Goal: Transaction & Acquisition: Purchase product/service

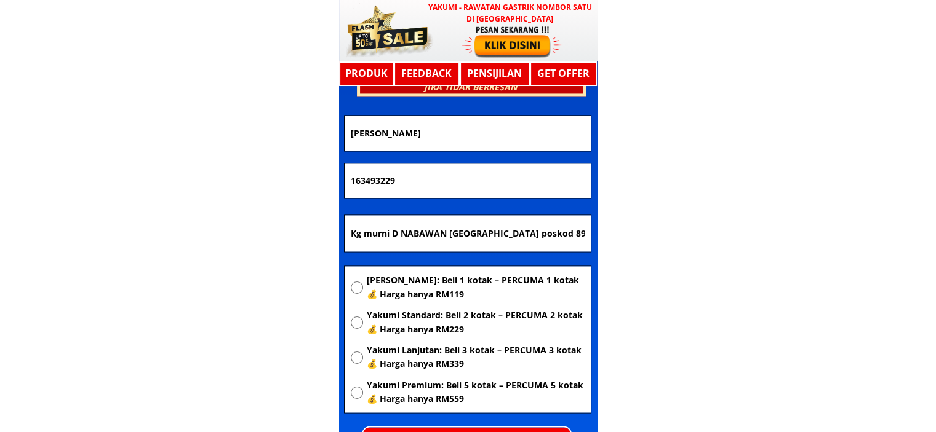
scroll to position [6582, 0]
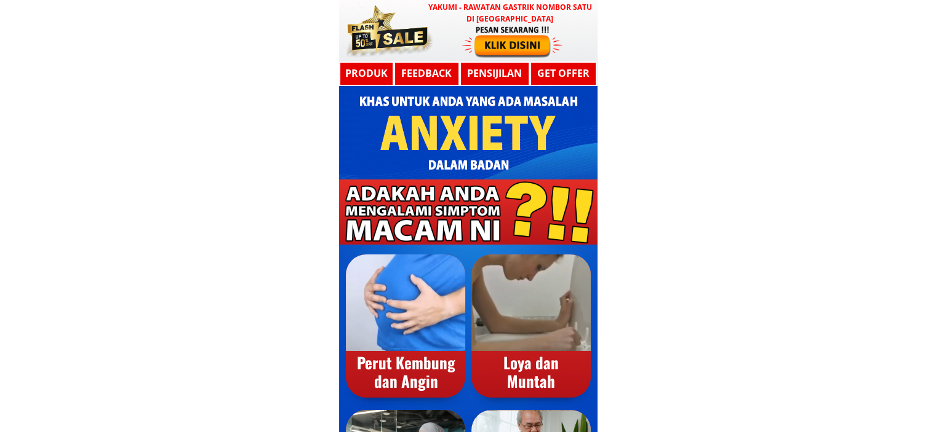
click at [509, 39] on div at bounding box center [512, 41] width 101 height 33
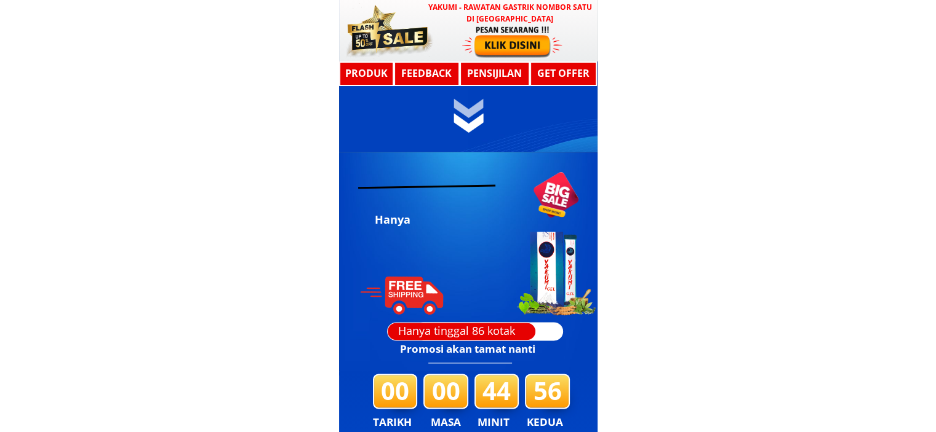
scroll to position [6587, 0]
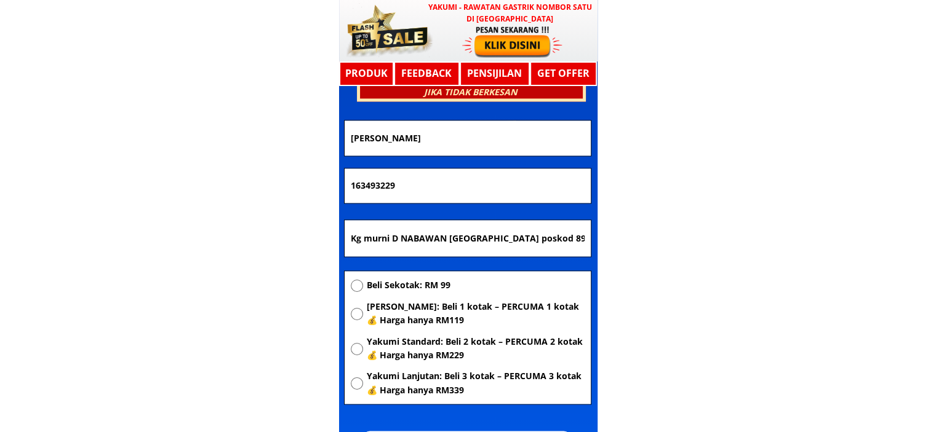
drag, startPoint x: 477, startPoint y: 134, endPoint x: 231, endPoint y: 154, distance: 246.9
drag, startPoint x: 443, startPoint y: 178, endPoint x: 264, endPoint y: 181, distance: 179.0
drag, startPoint x: 558, startPoint y: 233, endPoint x: 230, endPoint y: 237, distance: 327.9
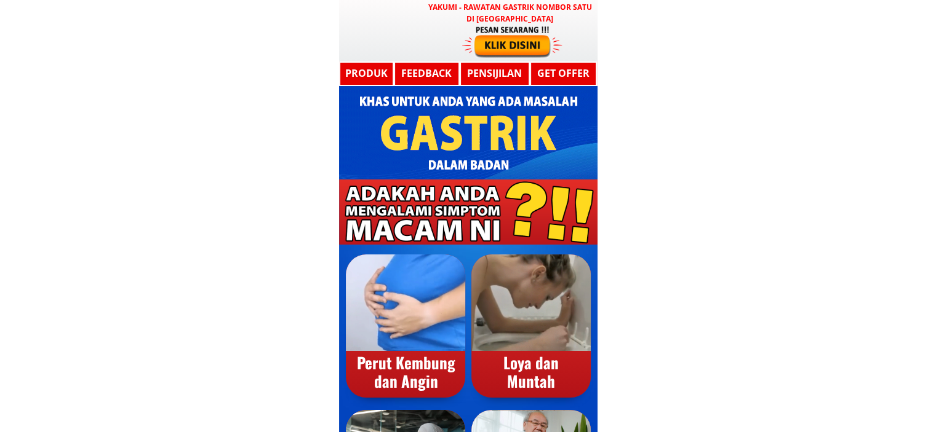
click at [513, 43] on div at bounding box center [512, 41] width 101 height 33
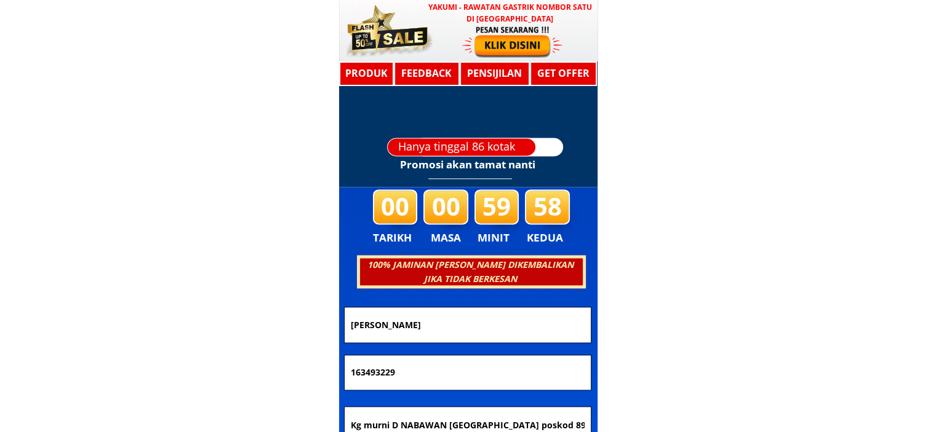
scroll to position [6587, 0]
